Goal: Navigation & Orientation: Go to known website

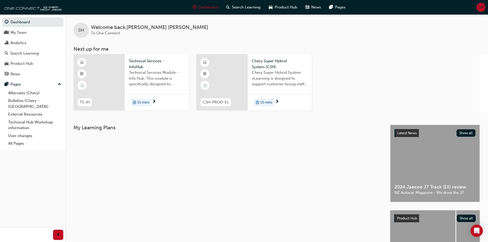
click at [128, 29] on div at bounding box center [228, 139] width 313 height 8
click at [128, 10] on span "DH" at bounding box center [482, 7] width 6 height 6
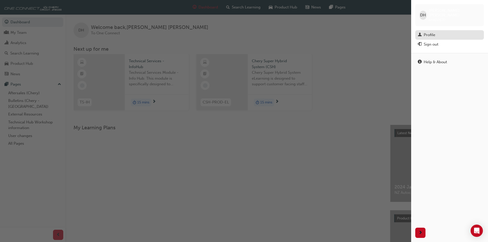
click at [128, 29] on div "Profile" at bounding box center [450, 35] width 64 height 6
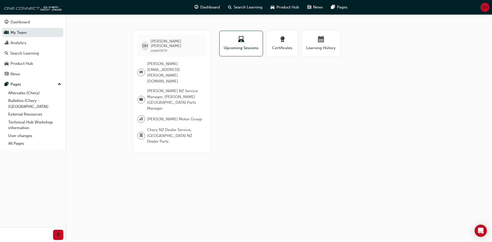
click at [128, 8] on span "DH" at bounding box center [485, 7] width 6 height 6
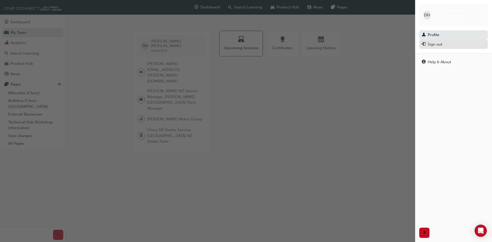
click at [128, 29] on div "Sign out" at bounding box center [435, 45] width 15 height 6
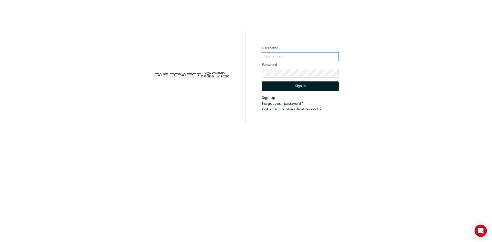
click at [300, 54] on input "text" at bounding box center [300, 56] width 77 height 9
type input "Cma0024"
click at [323, 84] on button "Sign In" at bounding box center [300, 87] width 77 height 10
